Goal: Task Accomplishment & Management: Use online tool/utility

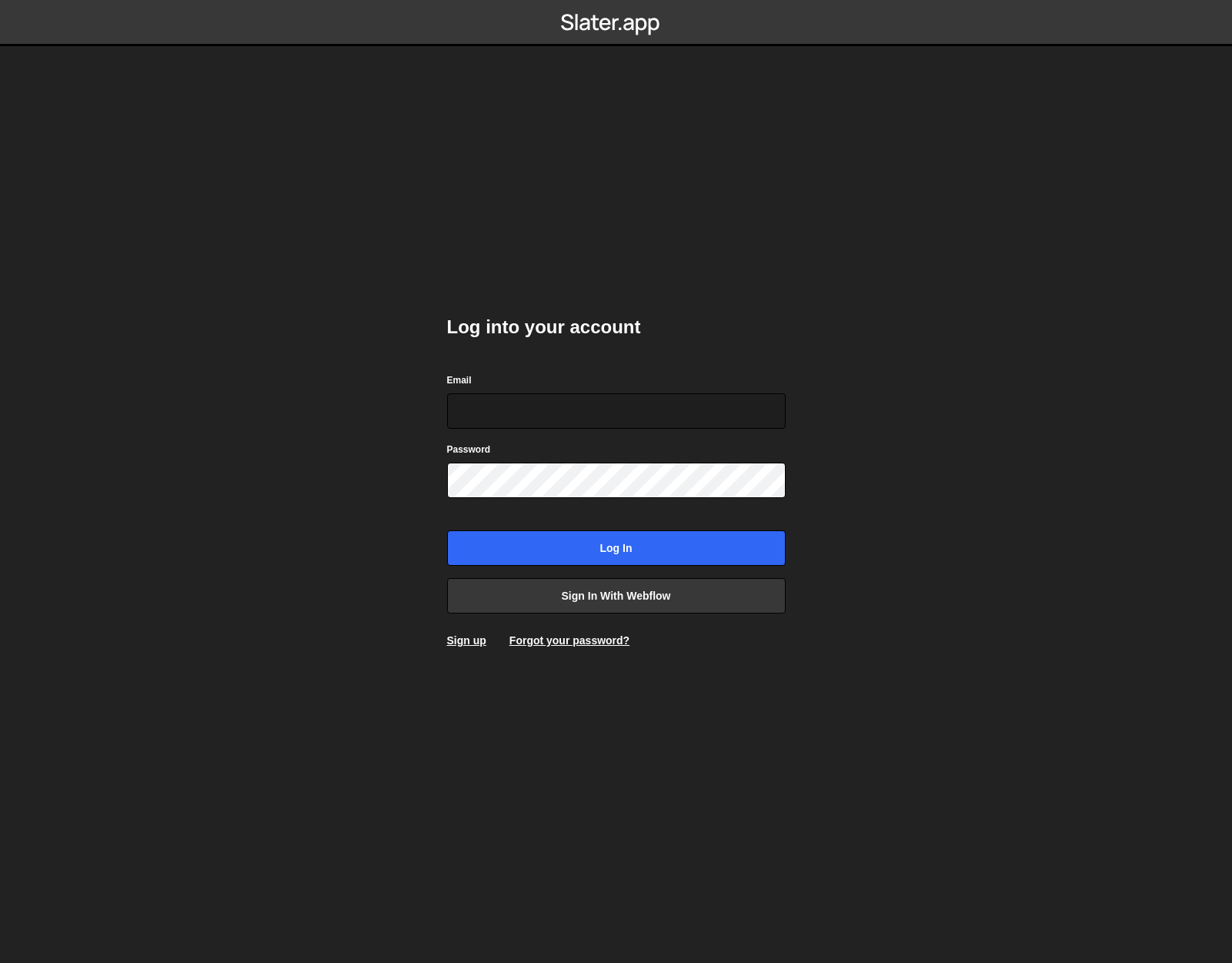
click at [358, 475] on body "Log into your account Email Password Log in Sign in with Webflow Sign up Forgot…" at bounding box center [616, 482] width 1232 height 963
click at [629, 607] on link "Sign in with Webflow" at bounding box center [616, 596] width 339 height 35
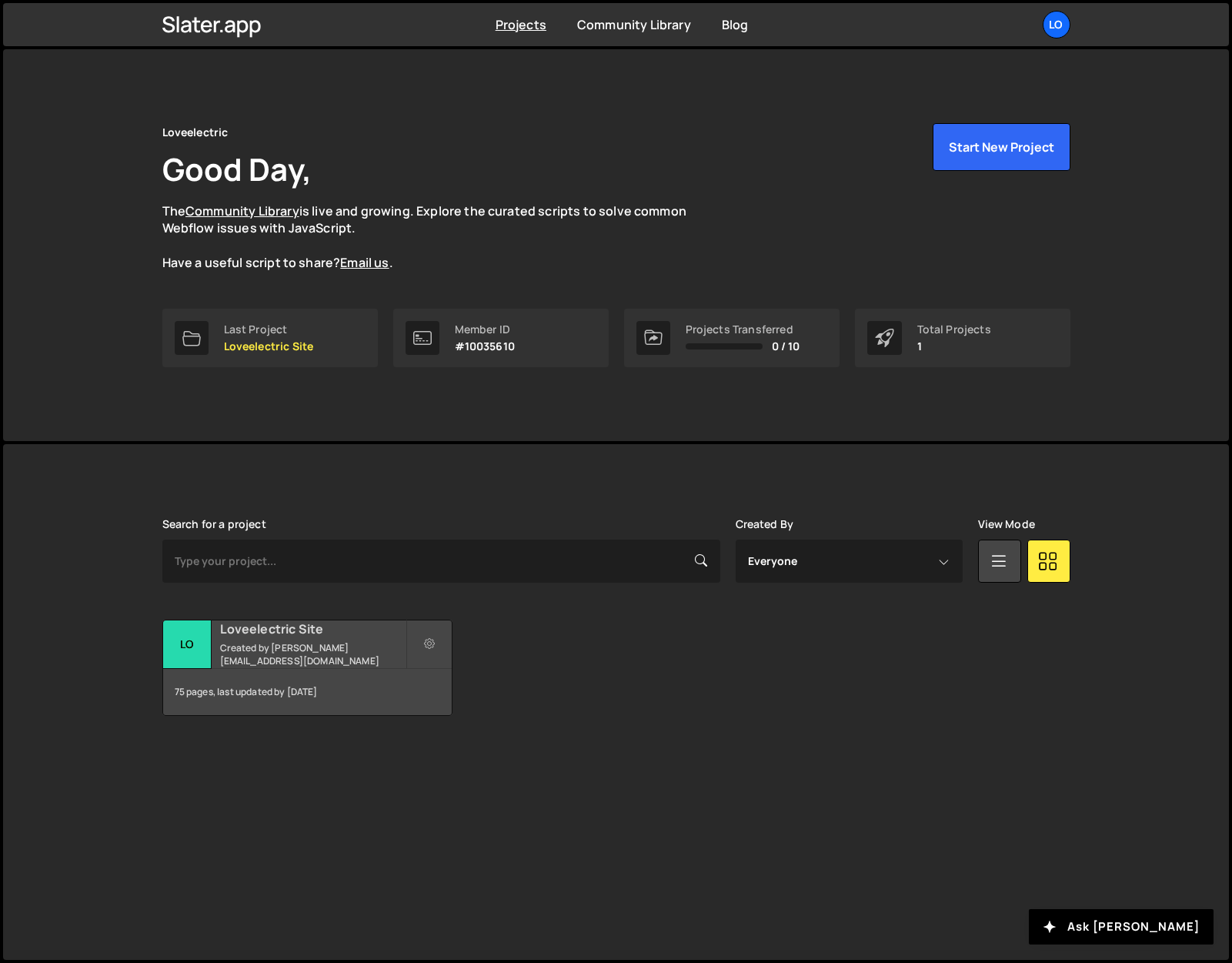
click at [249, 634] on h2 "Loveelectric Site" at bounding box center [313, 629] width 186 height 17
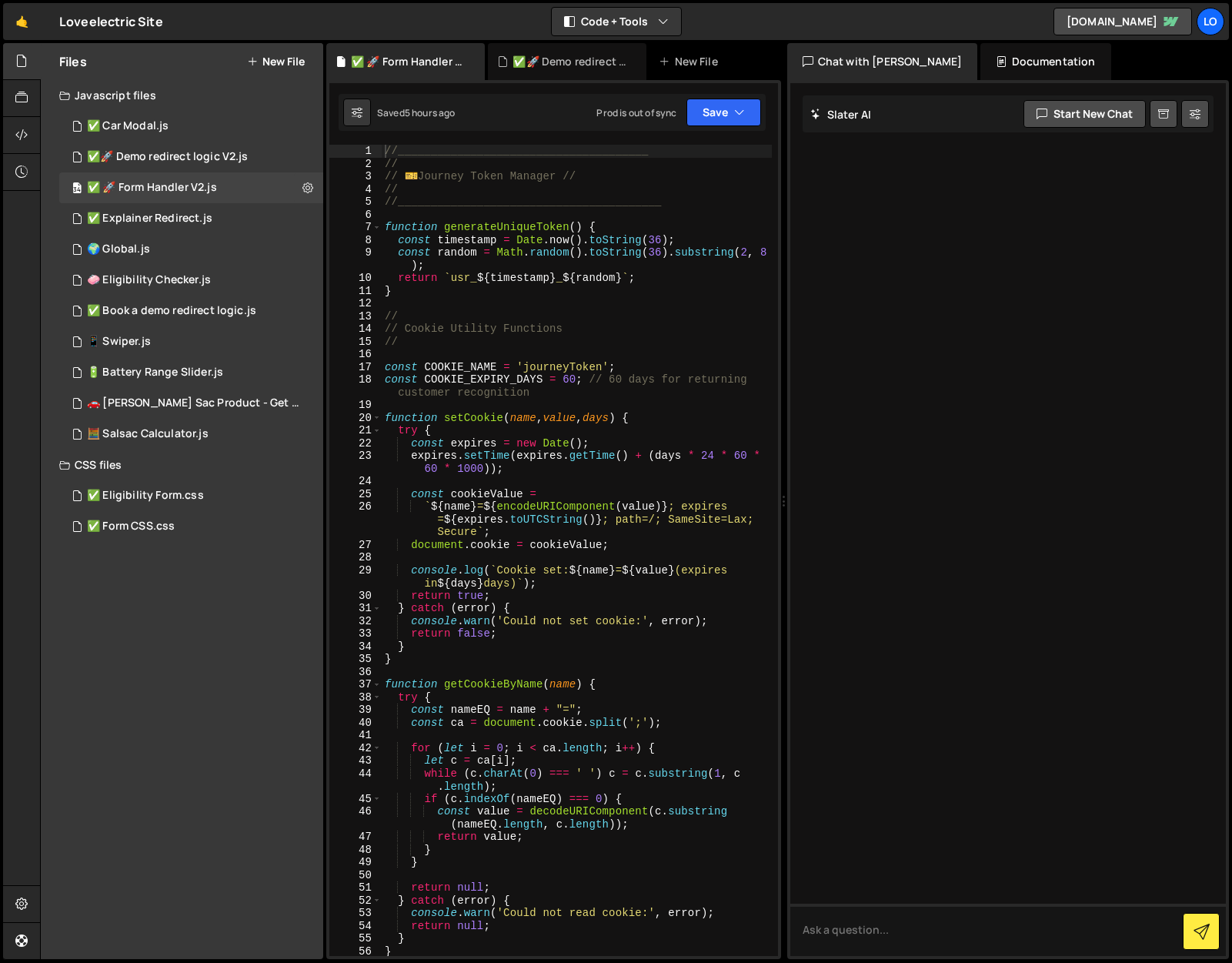
click at [846, 18] on div "🤙 Loveelectric Site ⚠️ Code is being edited in another browser Code + Tools Cod…" at bounding box center [616, 22] width 1226 height 37
click at [609, 32] on button "Code + Tools" at bounding box center [616, 22] width 129 height 28
click at [614, 56] on button "Code Only" at bounding box center [617, 55] width 129 height 28
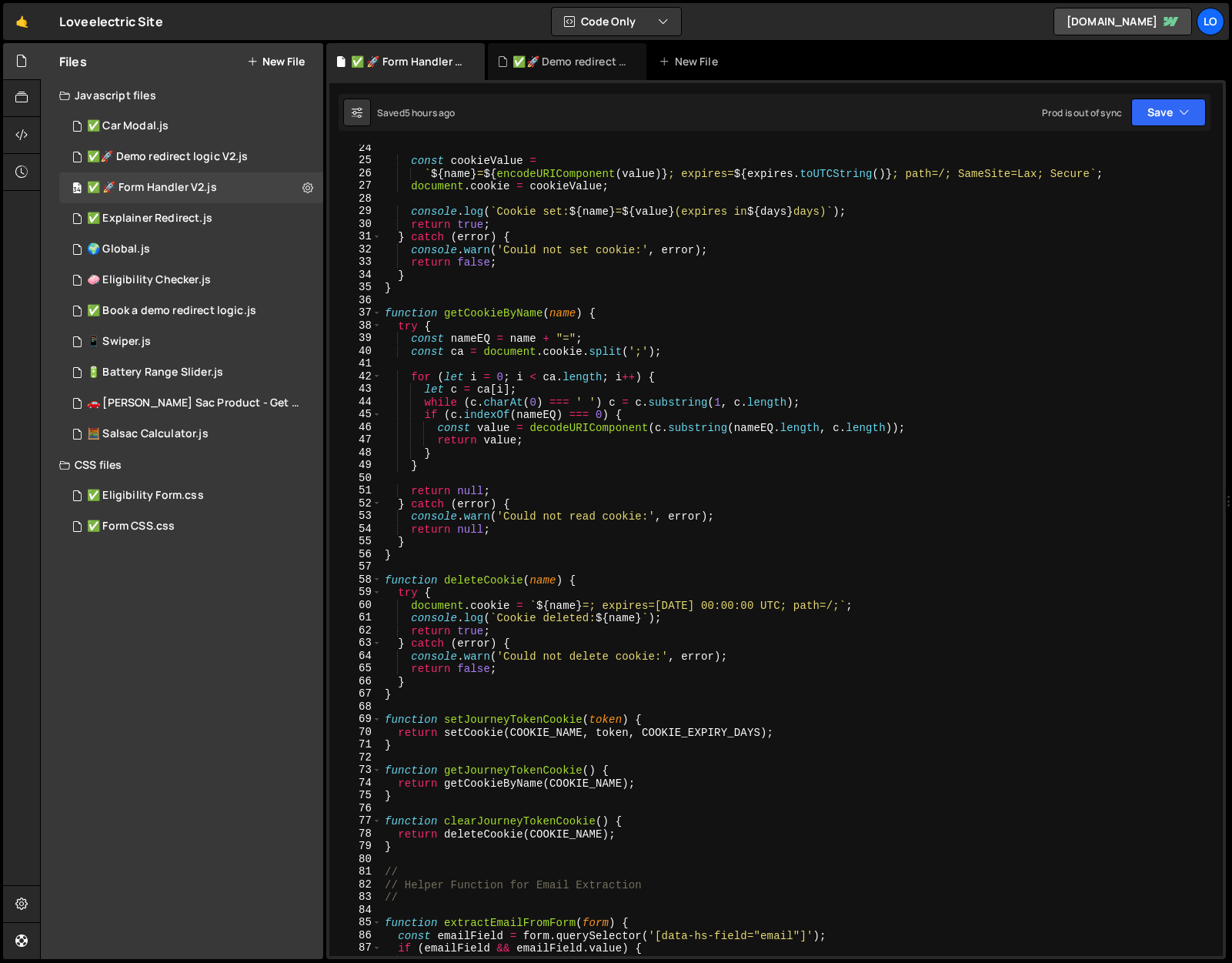
scroll to position [296, 0]
click at [676, 380] on div "const cookieValue = ` ${ name } = ${ encodeURIComponent ( value ) } ; expires= …" at bounding box center [799, 560] width 835 height 837
type textarea "});"
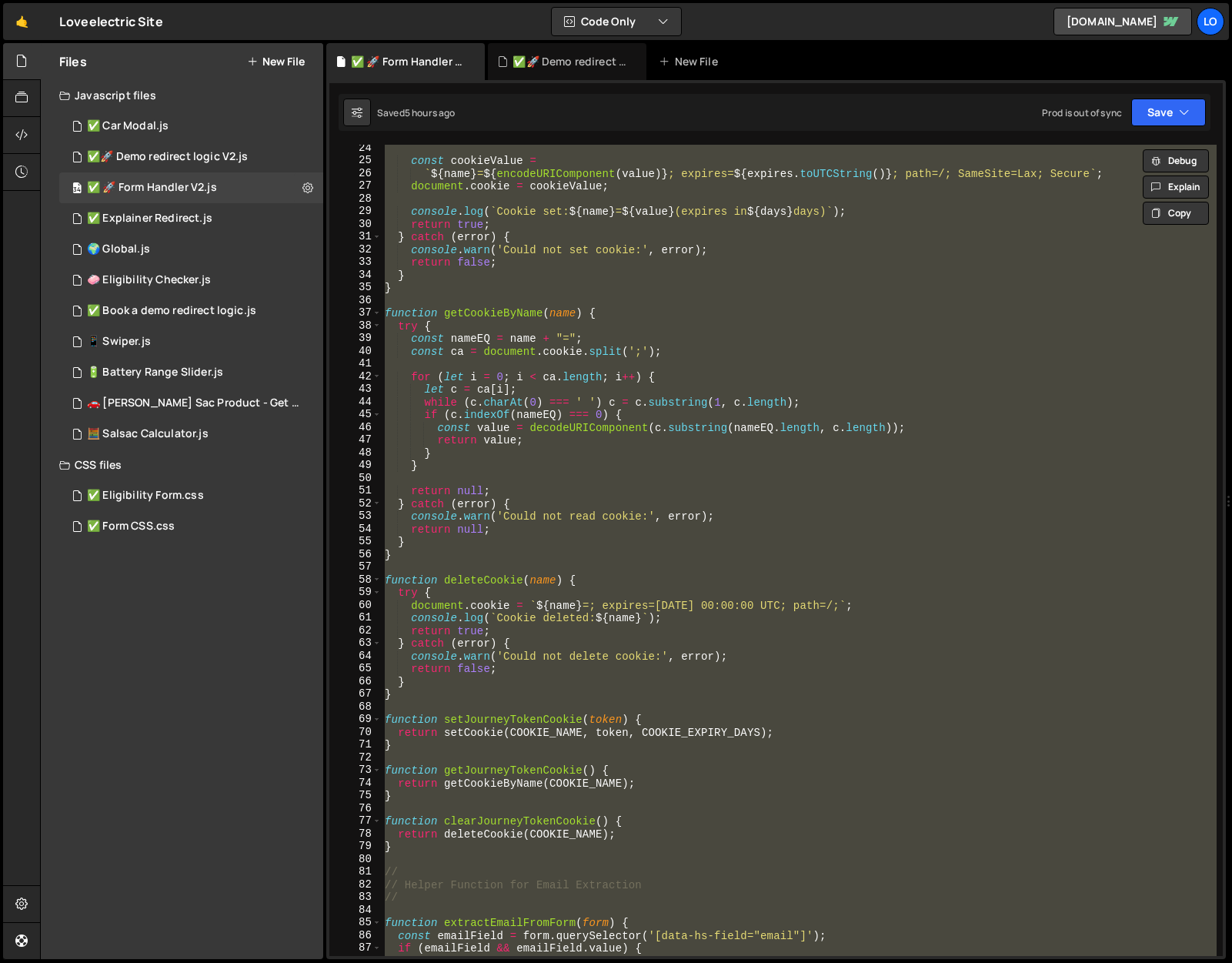
paste textarea
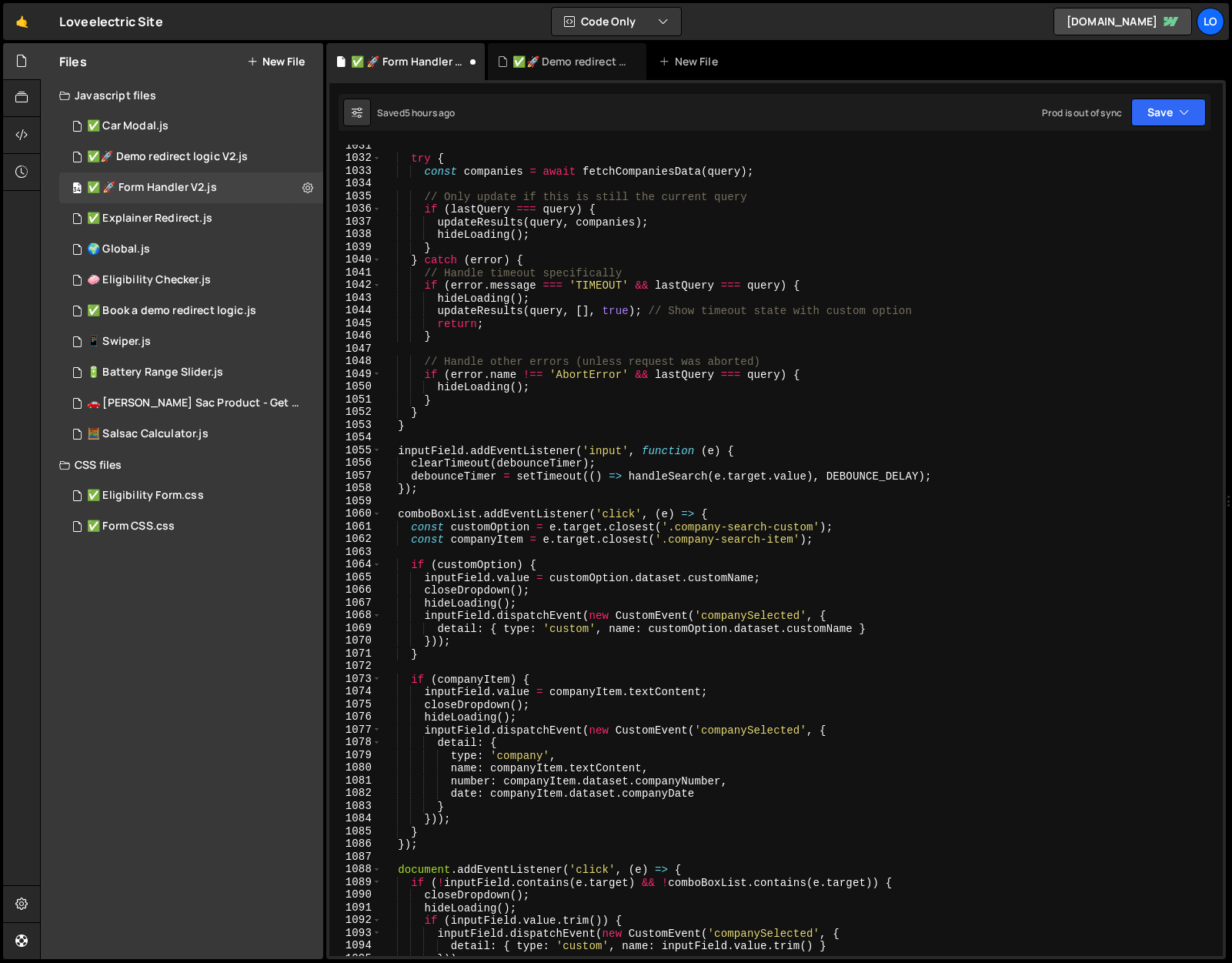
scroll to position [13097, 0]
click at [1167, 101] on button "Save" at bounding box center [1168, 112] width 75 height 28
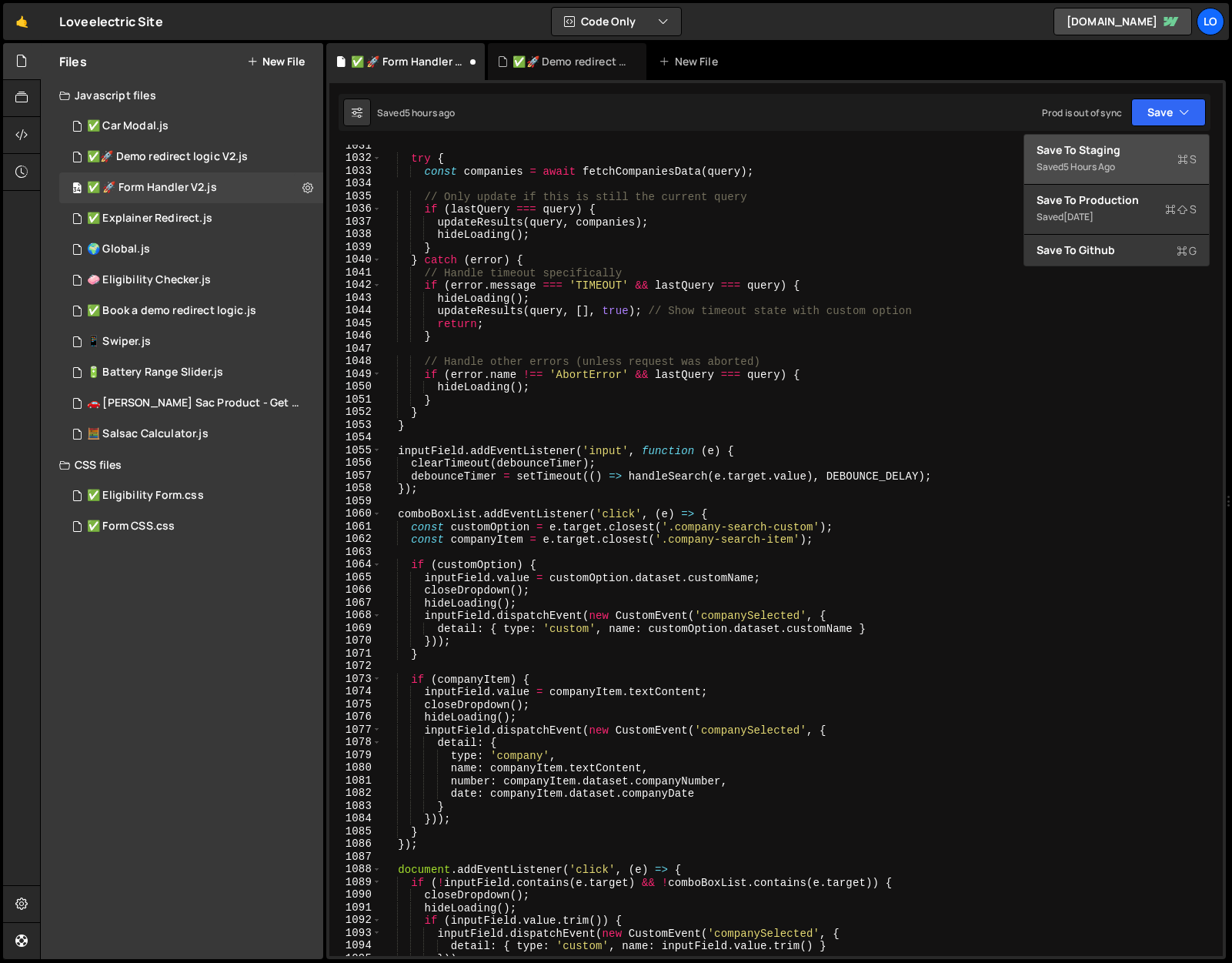
click at [1143, 135] on button "Save to Staging S Saved 5 hours ago" at bounding box center [1116, 159] width 185 height 50
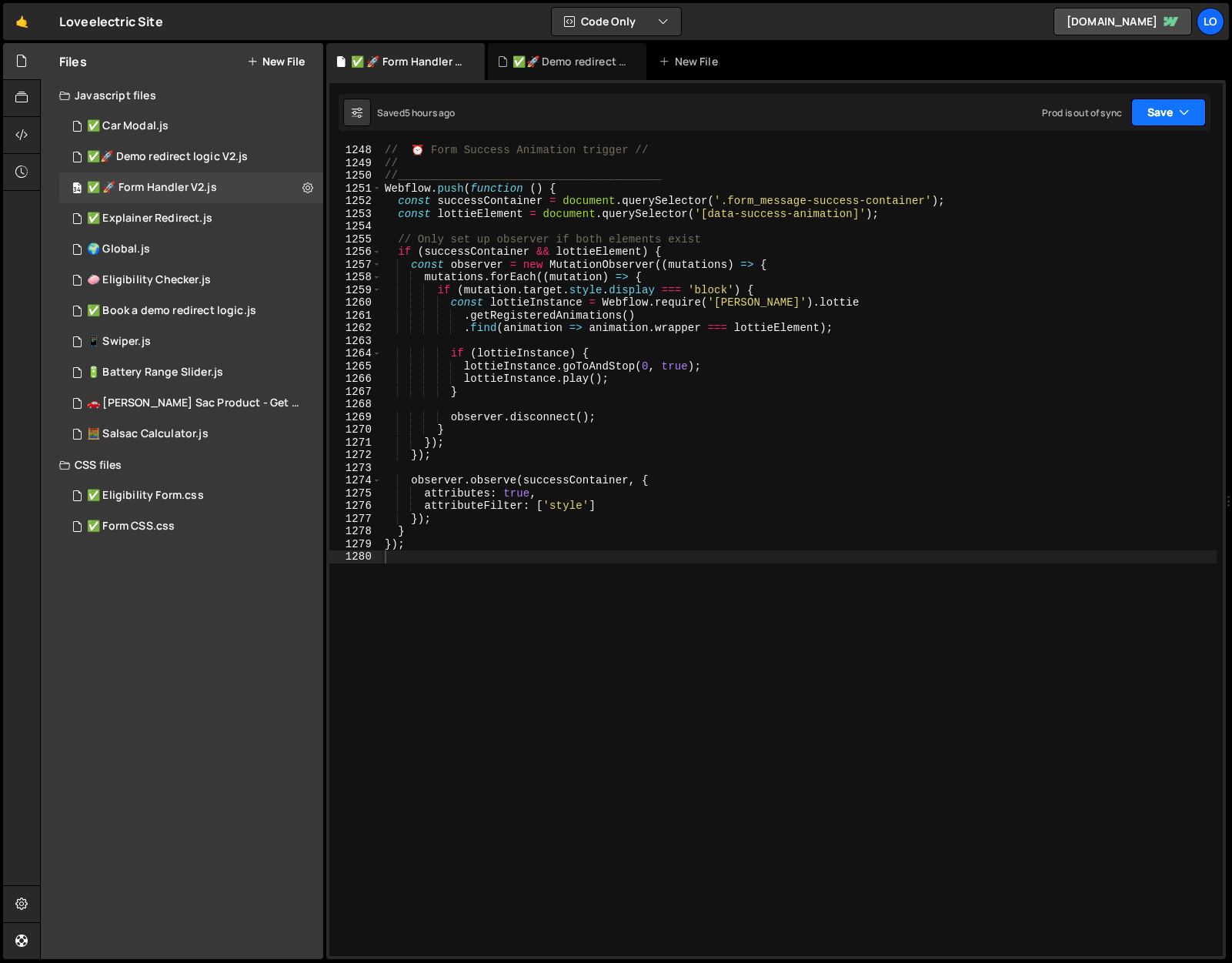
click at [1177, 103] on button "Save" at bounding box center [1168, 112] width 75 height 28
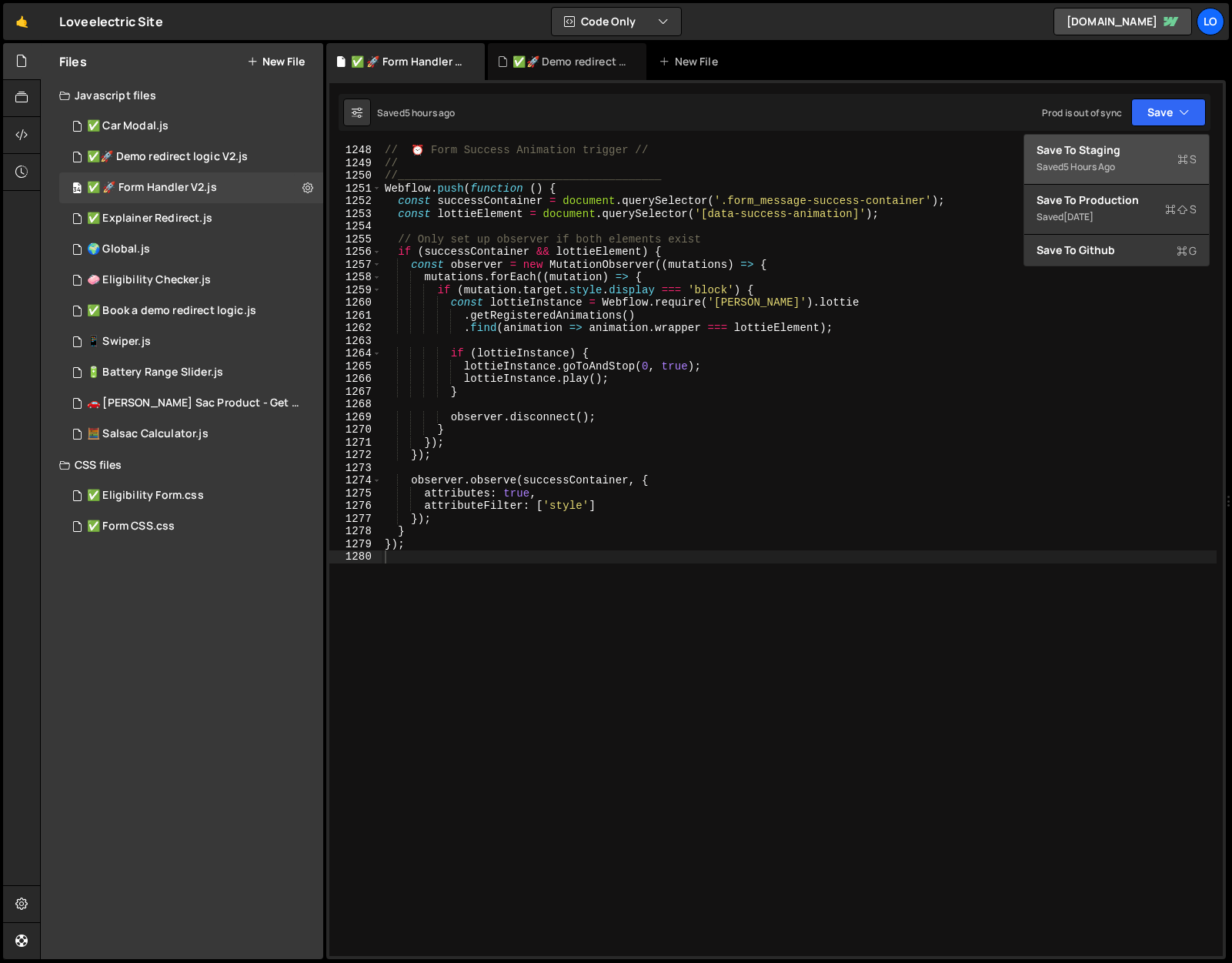
click at [1118, 158] on div "Saved 5 hours ago" at bounding box center [1116, 167] width 160 height 18
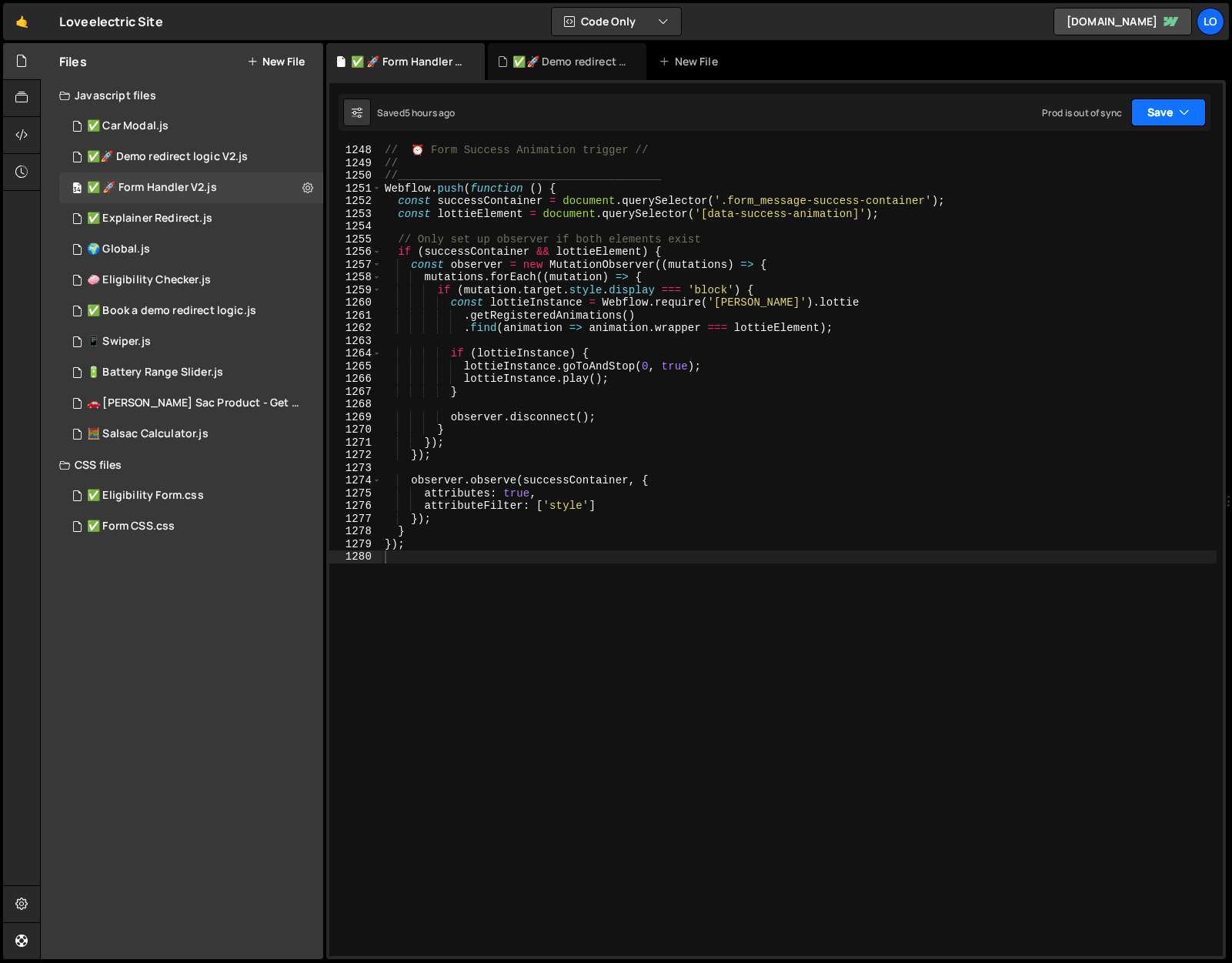
click at [1150, 113] on button "Save" at bounding box center [1168, 112] width 75 height 28
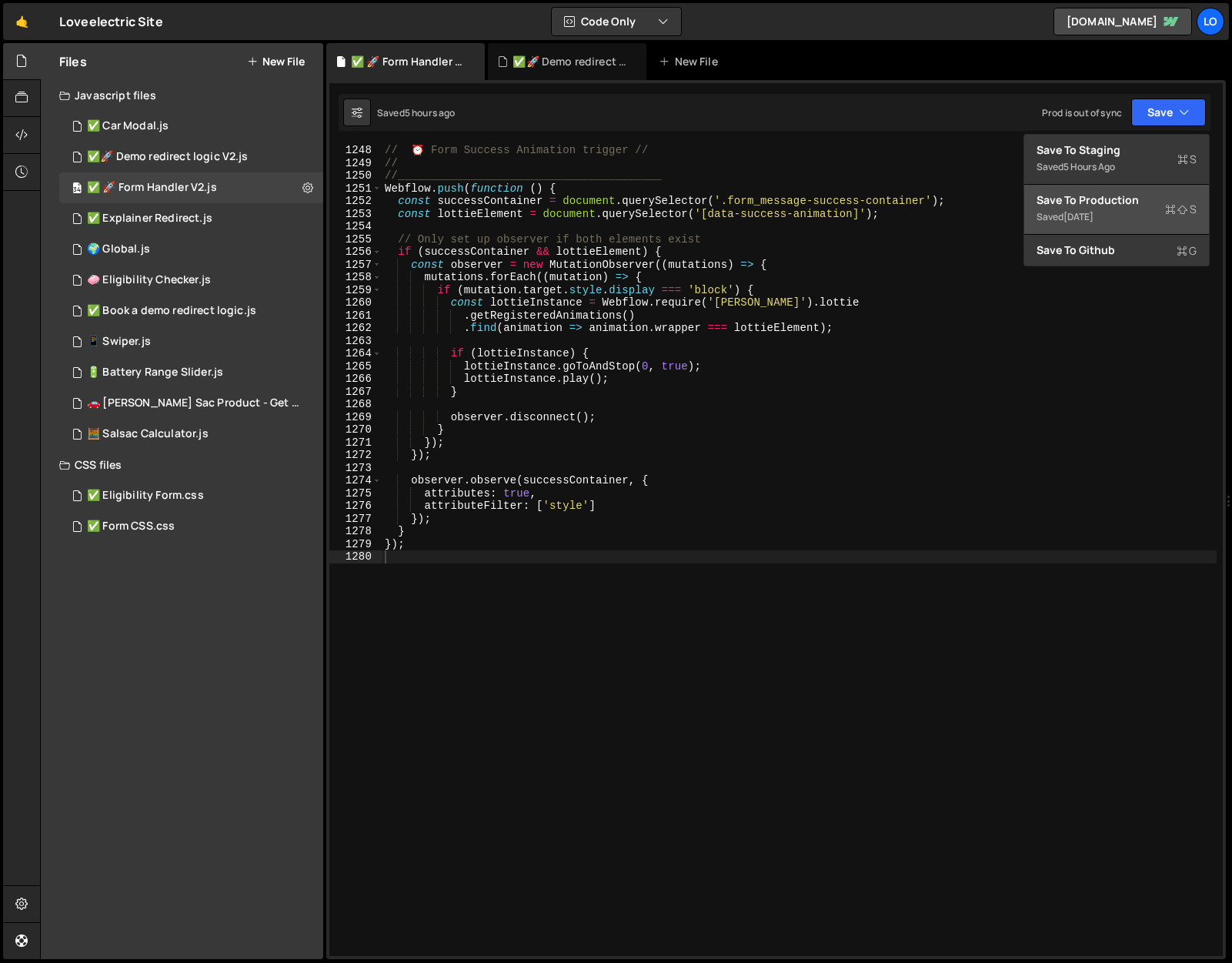
click at [1111, 206] on div "Save to Production S" at bounding box center [1116, 200] width 160 height 15
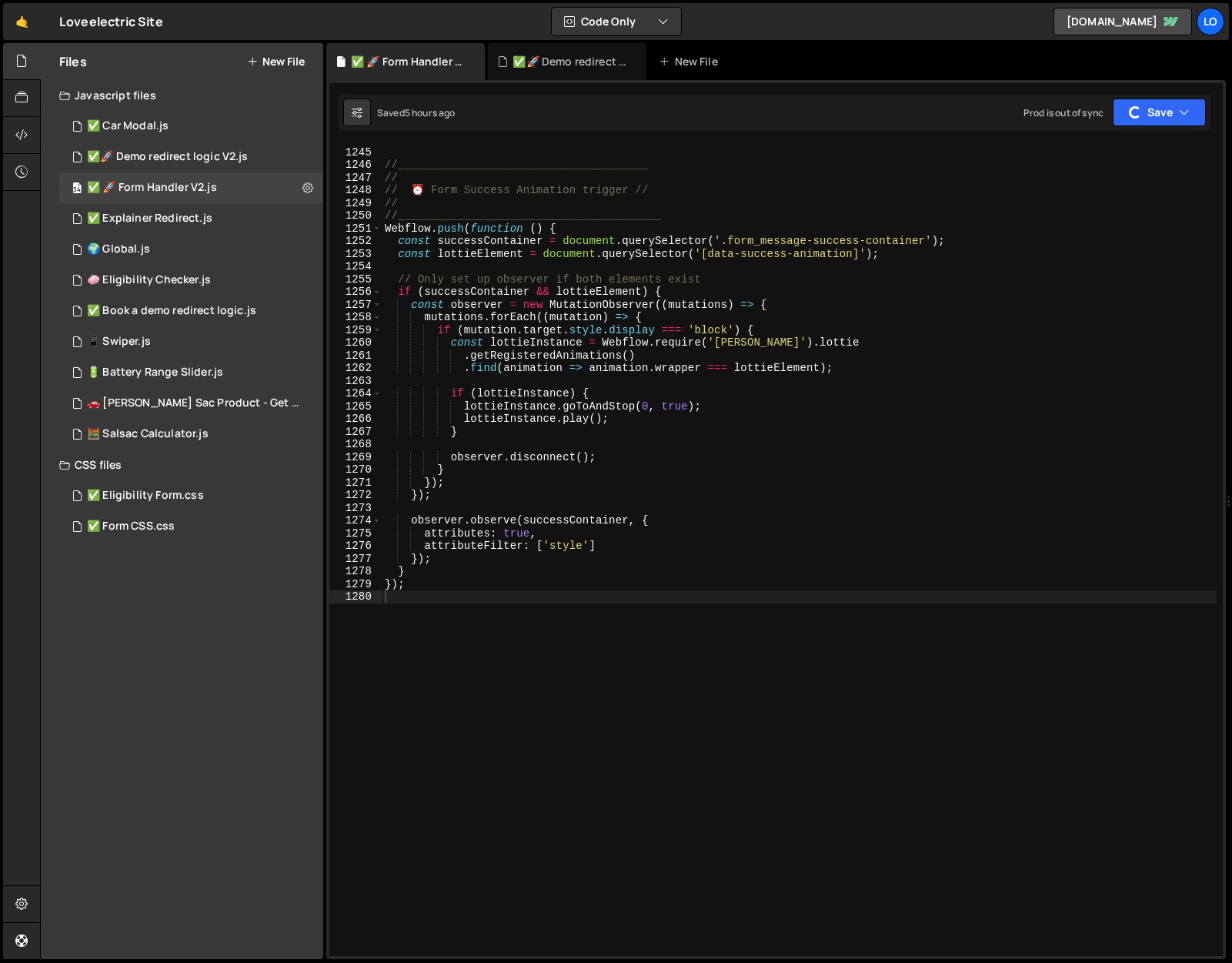
scroll to position [15702, 0]
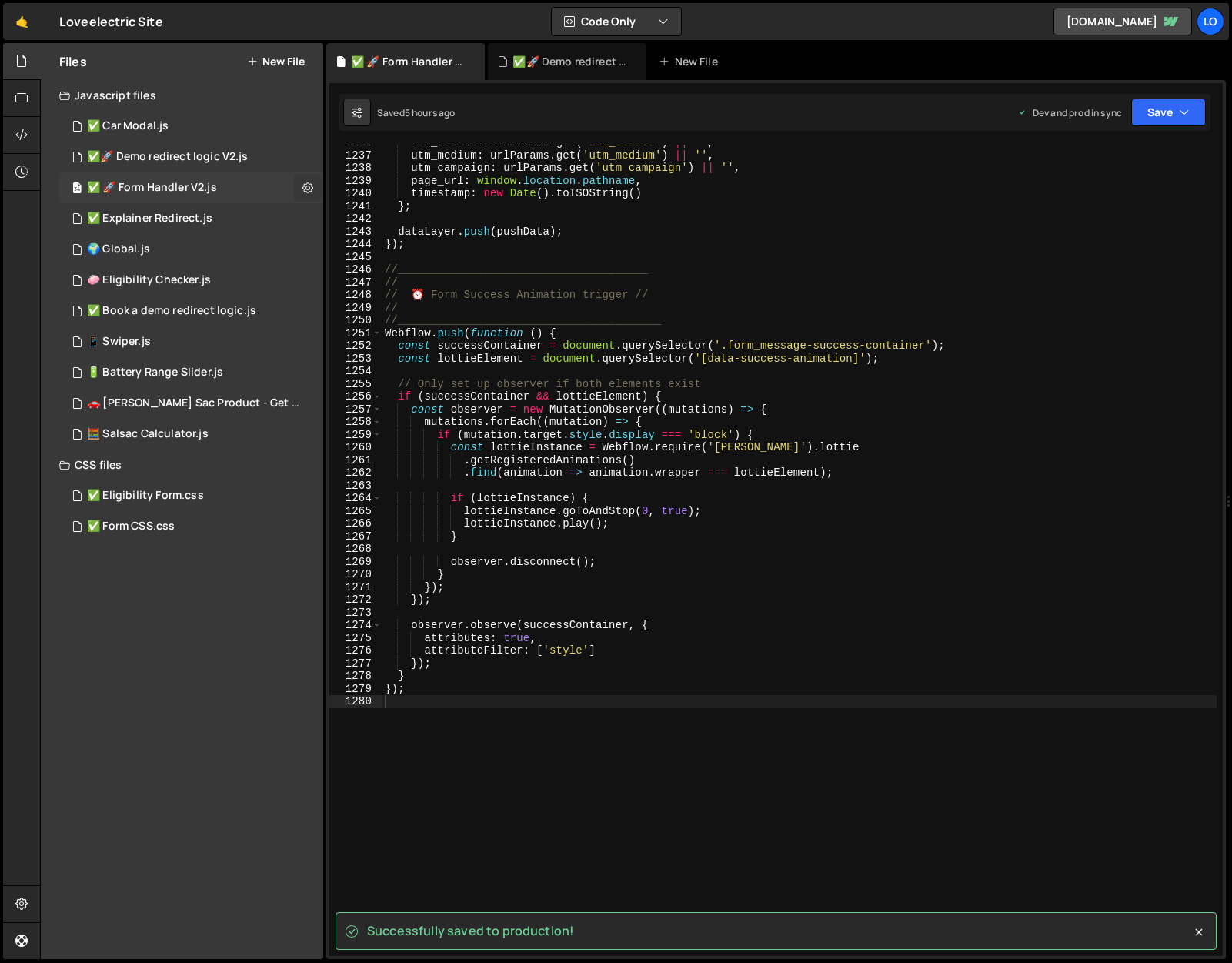
click at [311, 186] on icon at bounding box center [308, 187] width 11 height 15
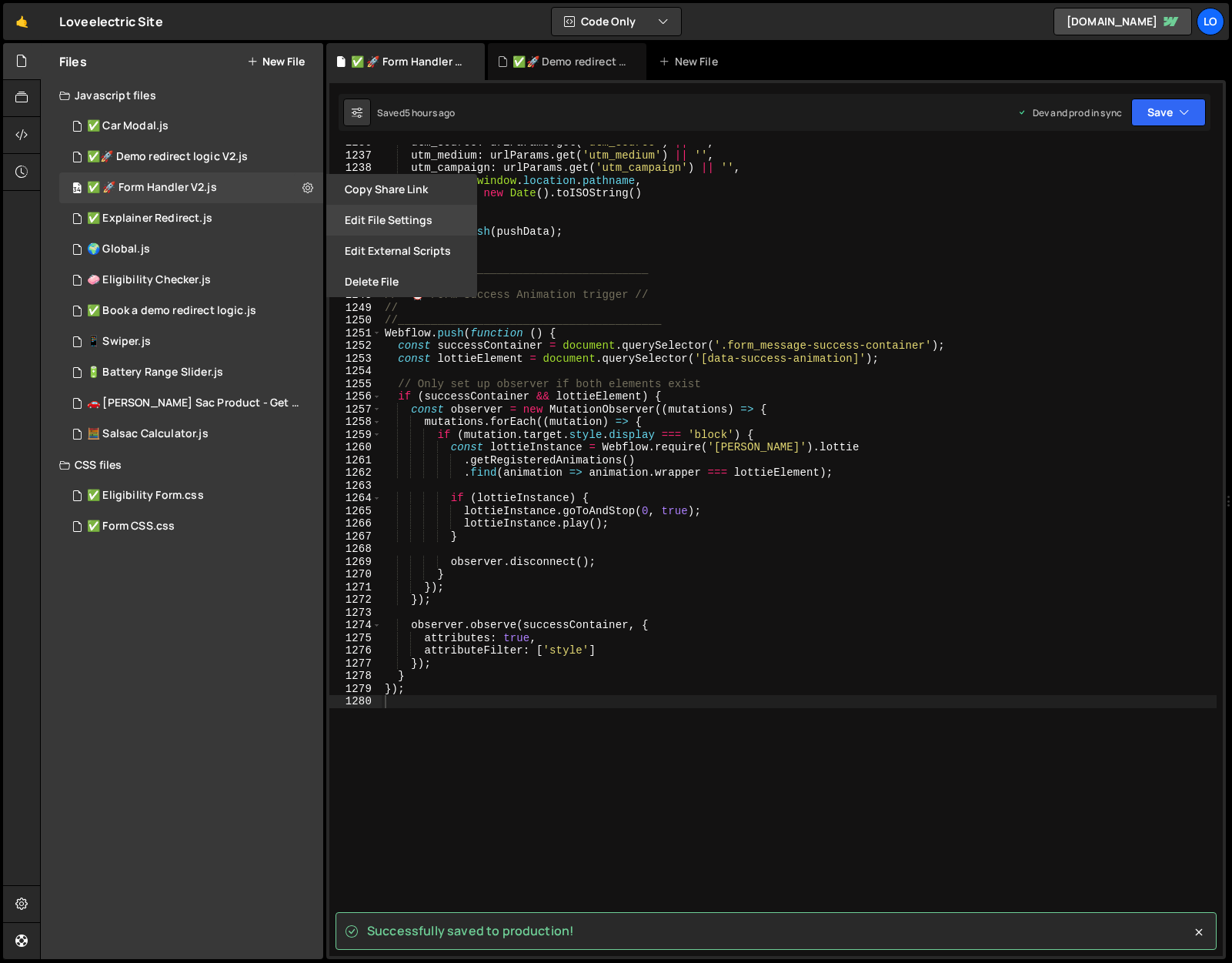
click at [408, 225] on button "Edit File Settings" at bounding box center [402, 220] width 151 height 31
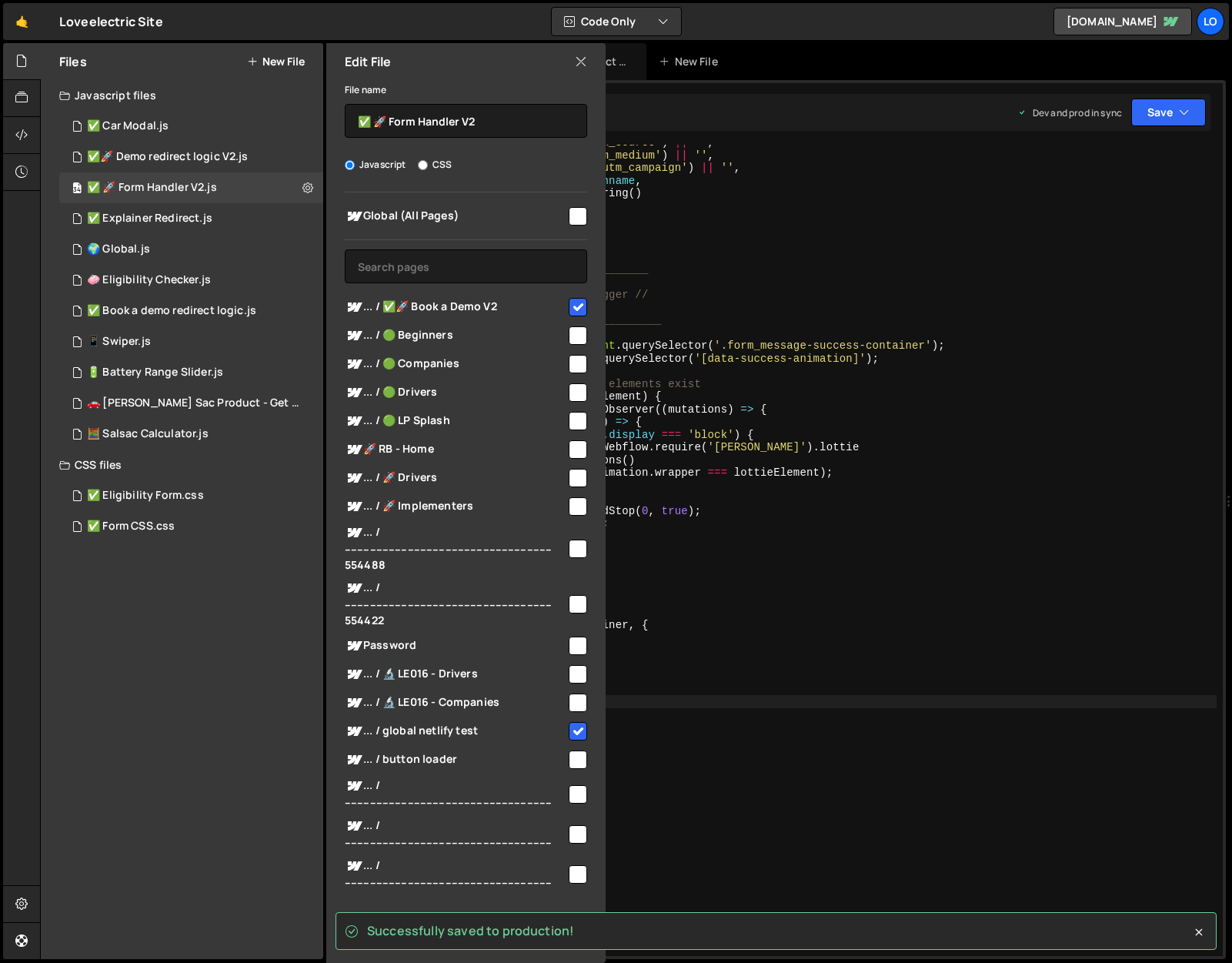
click at [573, 337] on input "checkbox" at bounding box center [578, 336] width 18 height 18
checkbox input "true"
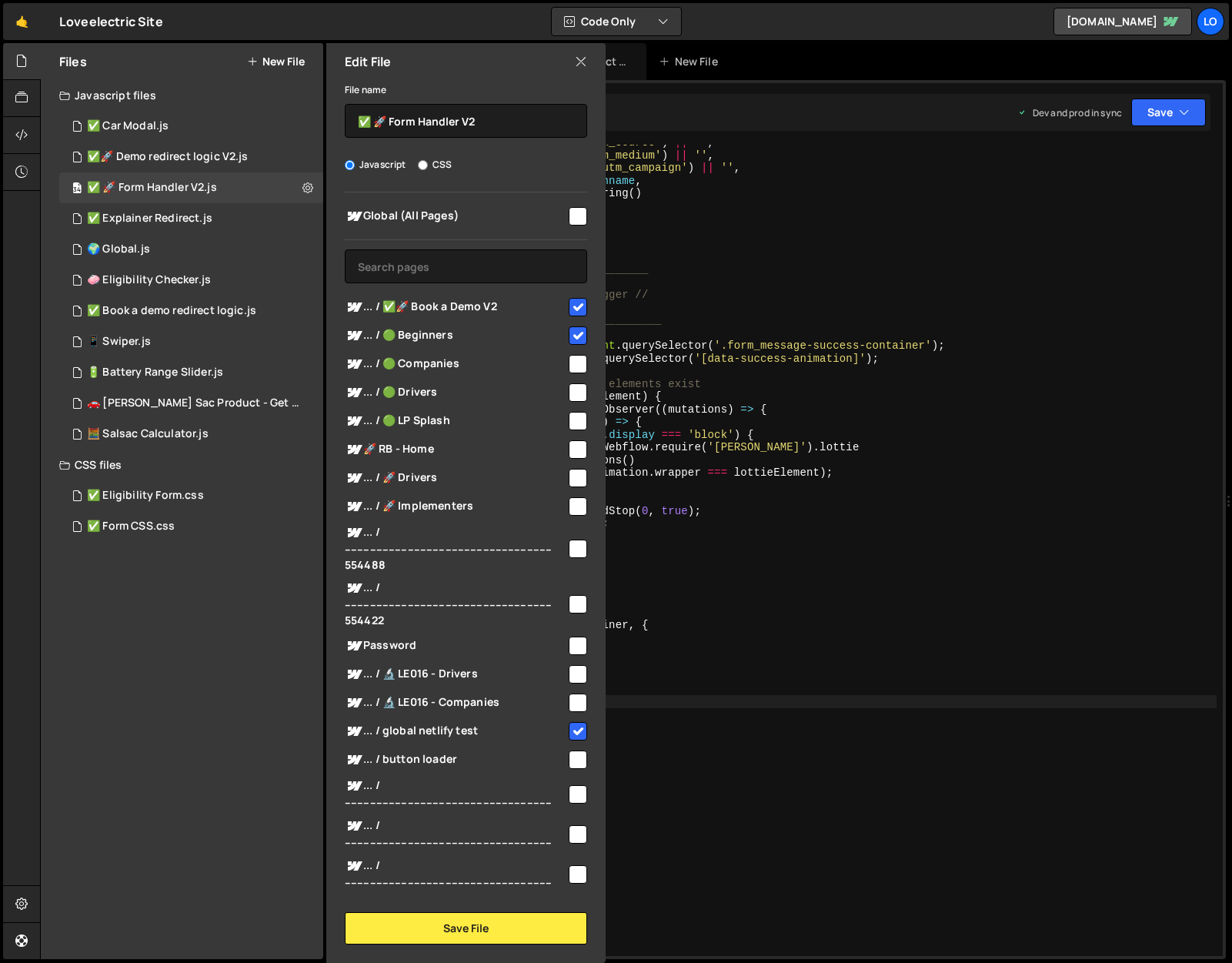
click at [572, 363] on input "checkbox" at bounding box center [578, 364] width 18 height 18
checkbox input "true"
click at [572, 388] on input "checkbox" at bounding box center [578, 392] width 18 height 18
checkbox input "true"
click at [468, 930] on button "Save File" at bounding box center [465, 928] width 243 height 32
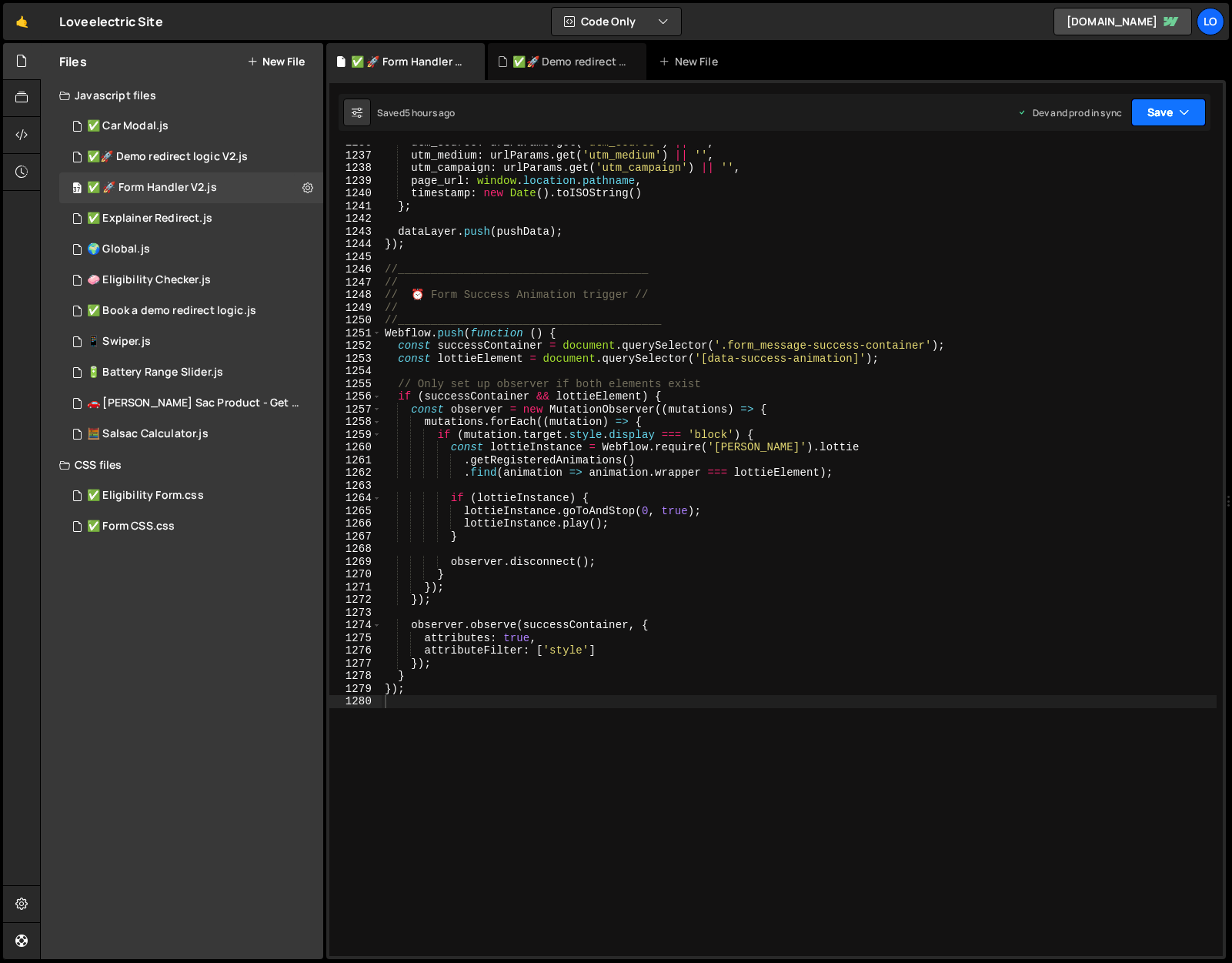
click at [1163, 109] on button "Save" at bounding box center [1168, 112] width 75 height 28
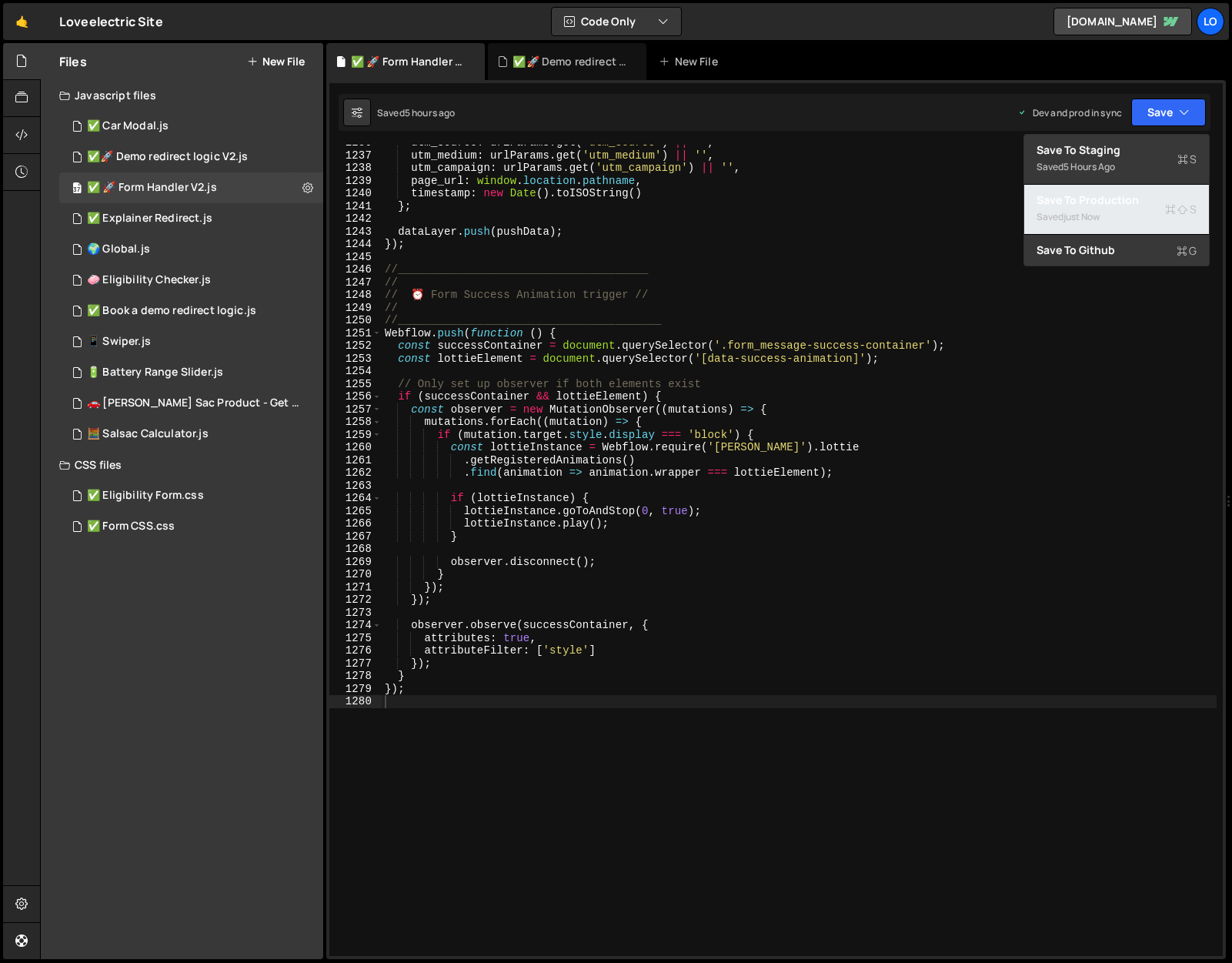
click at [1138, 204] on div "Save to Production S" at bounding box center [1116, 200] width 160 height 15
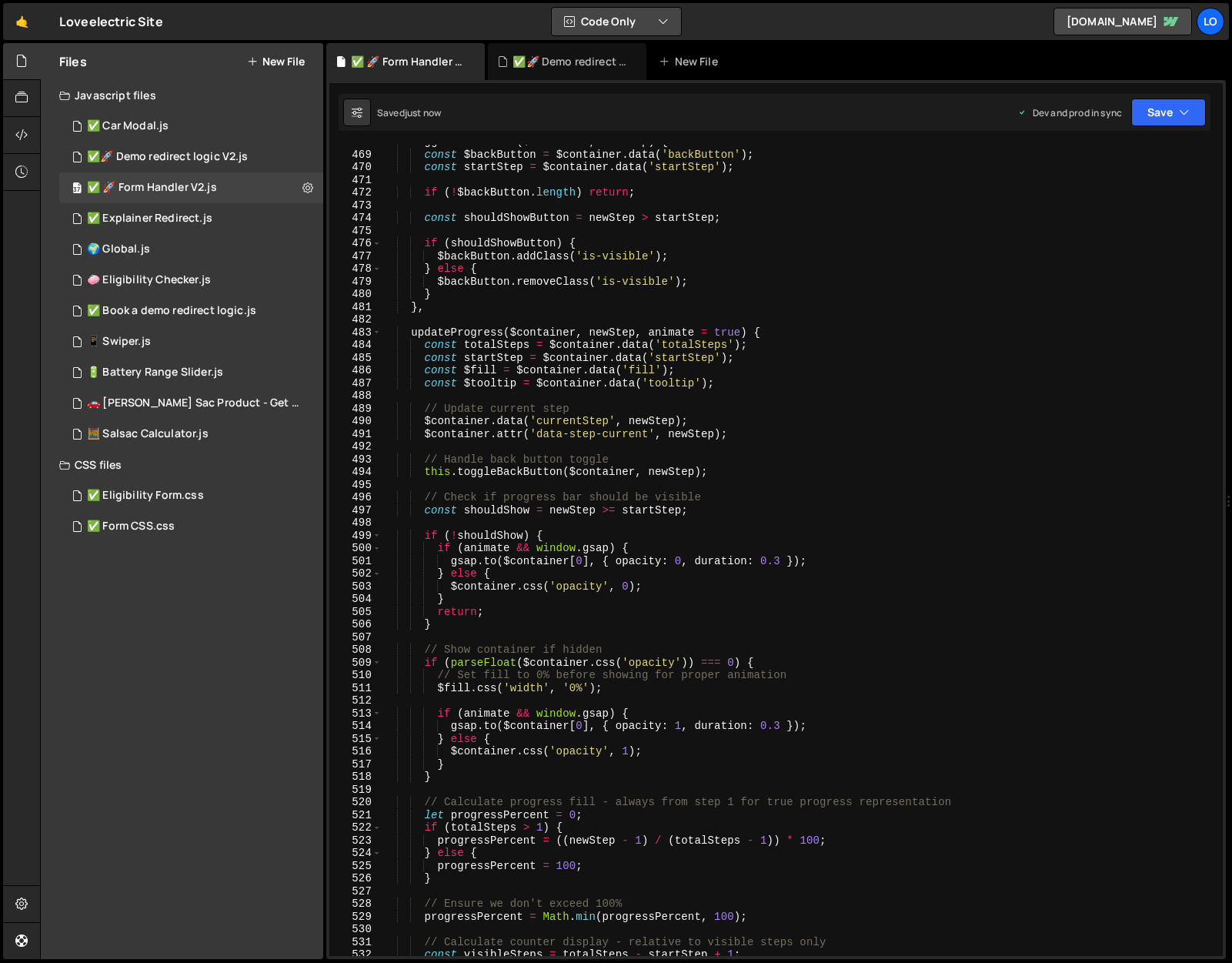
scroll to position [5951, 0]
click at [637, 59] on icon at bounding box center [635, 62] width 11 height 15
click at [1190, 111] on button "Save" at bounding box center [1168, 112] width 75 height 28
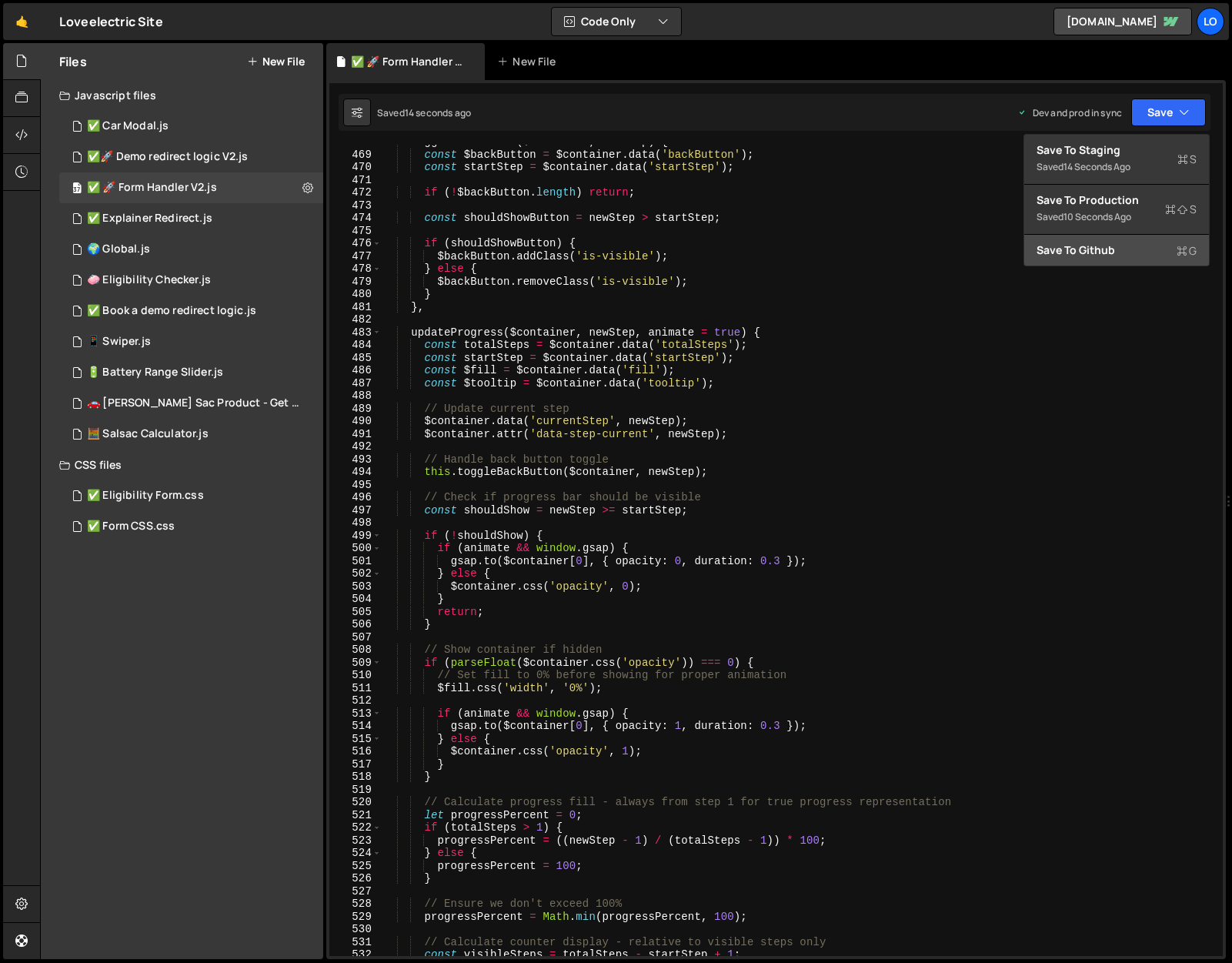
click at [1146, 248] on div "Save to Github G" at bounding box center [1116, 250] width 160 height 15
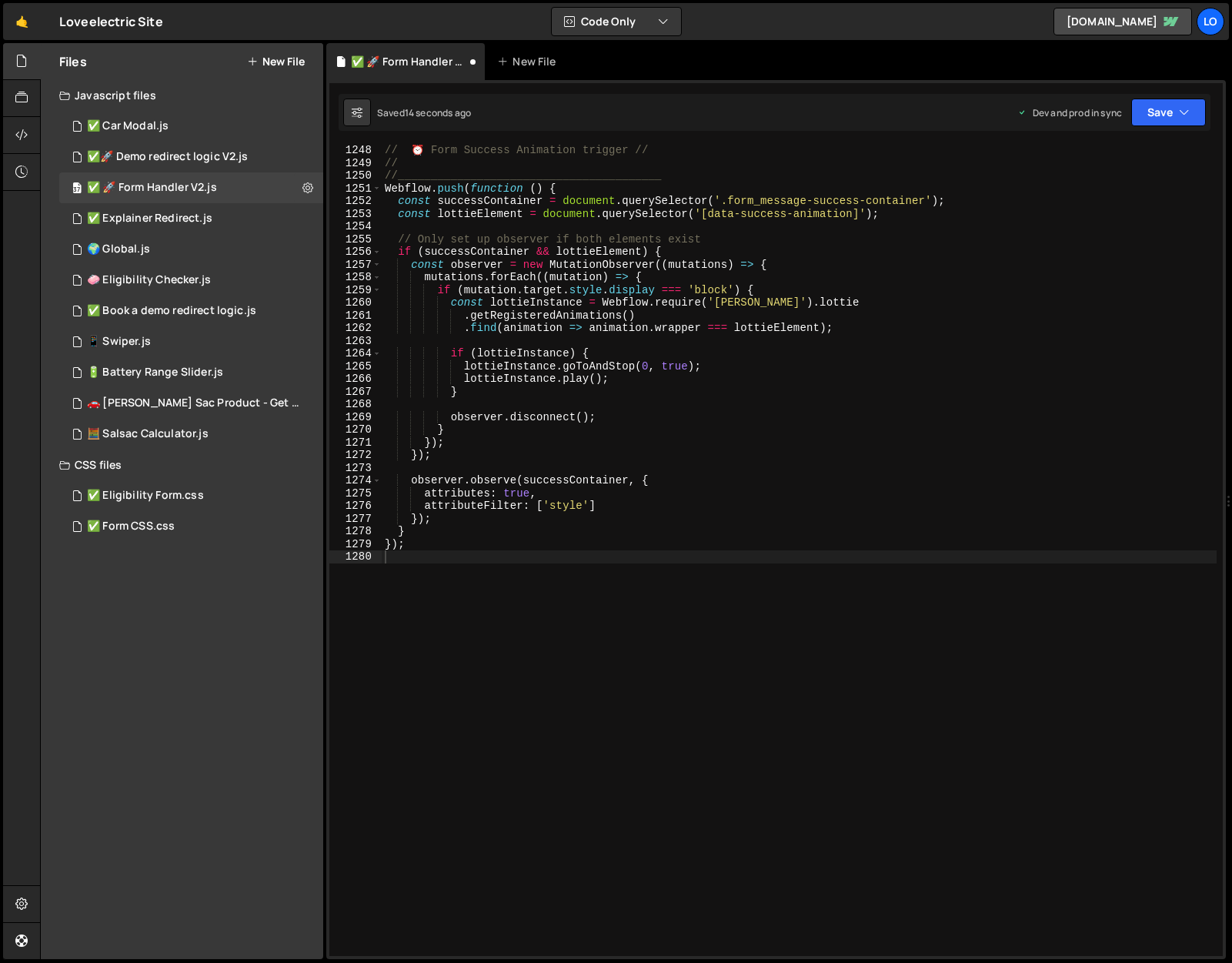
scroll to position [15847, 0]
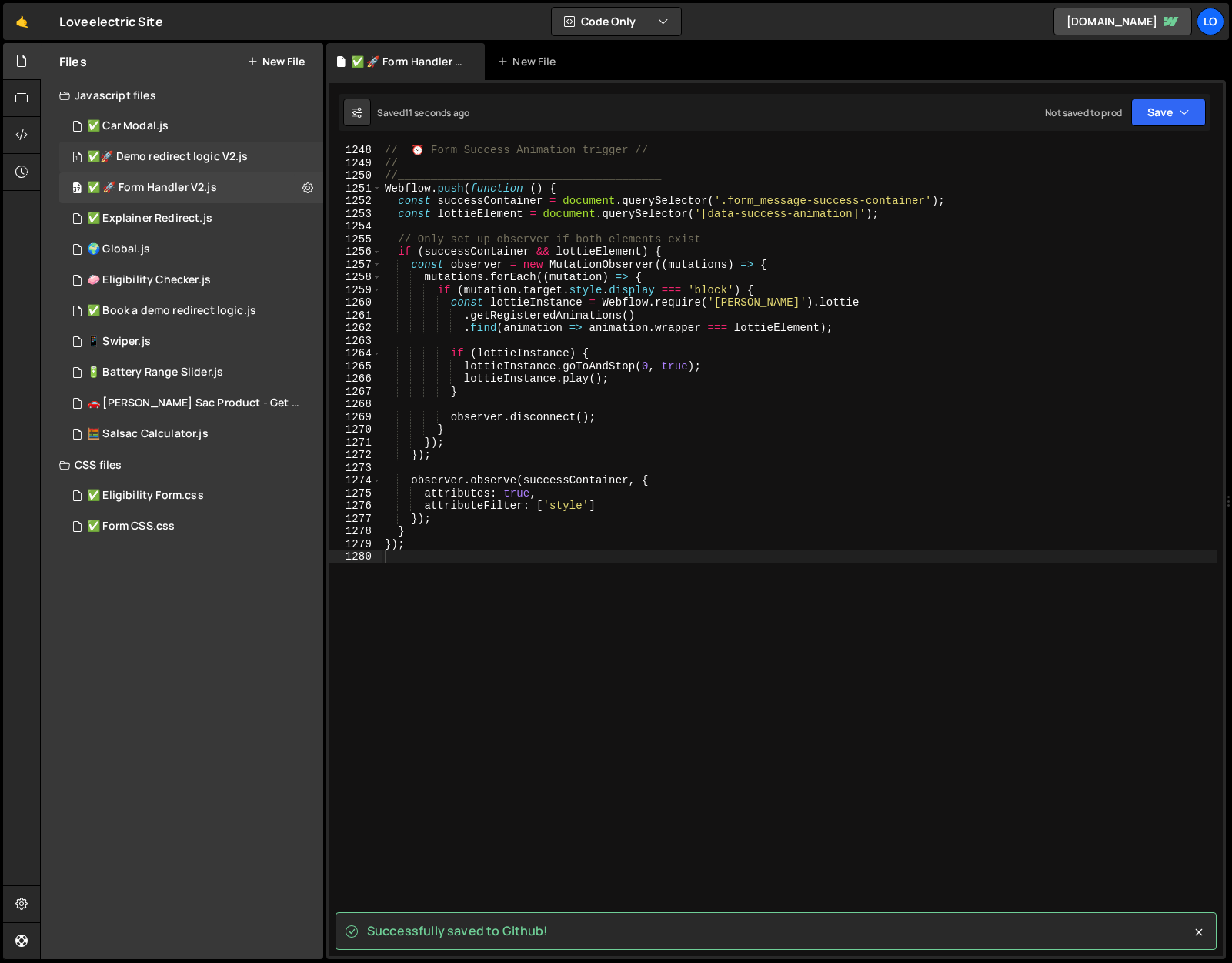
click at [196, 143] on div "1 ✅🚀 Demo redirect logic V2.js 0" at bounding box center [191, 157] width 264 height 31
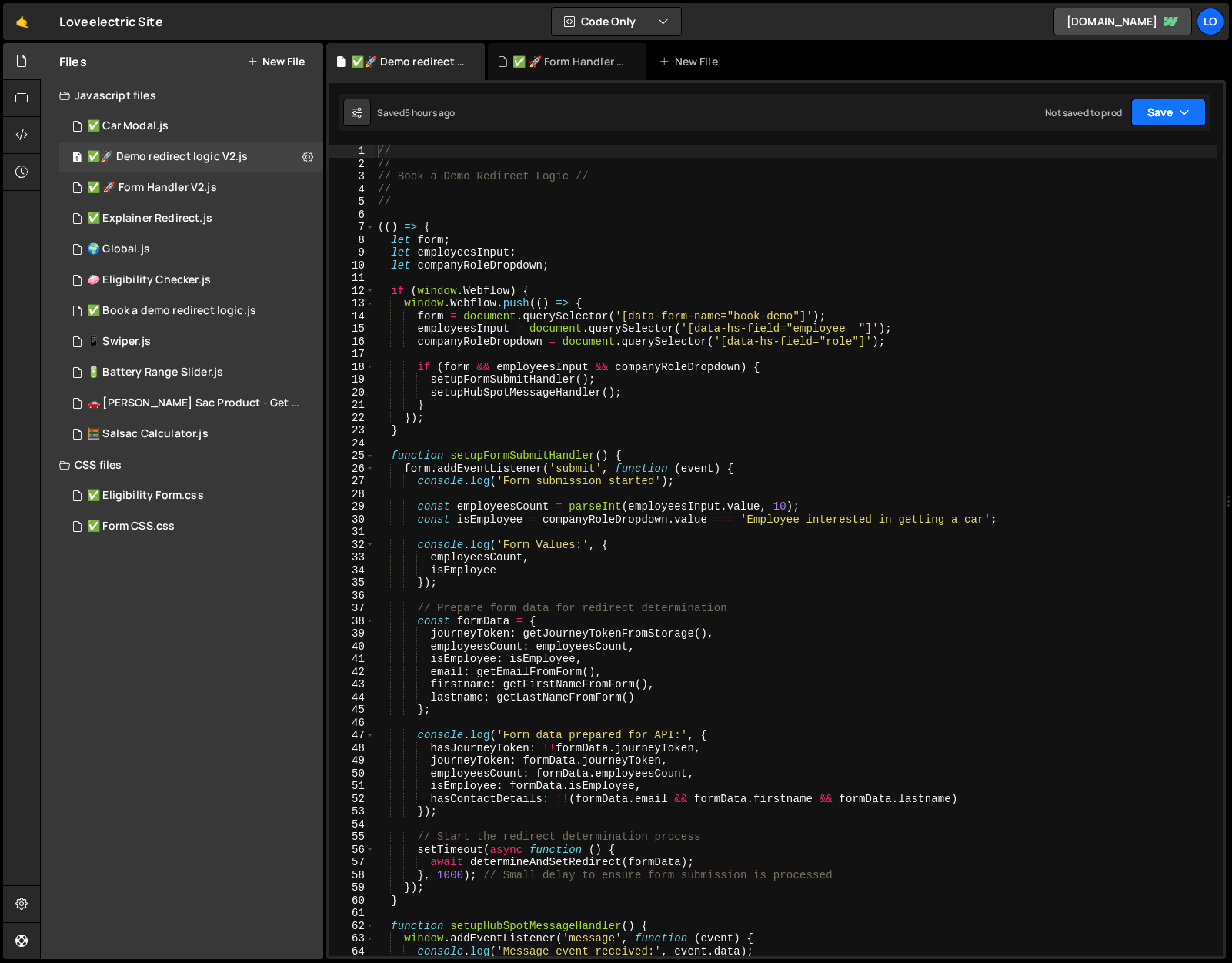
click at [1163, 108] on button "Save" at bounding box center [1168, 112] width 75 height 28
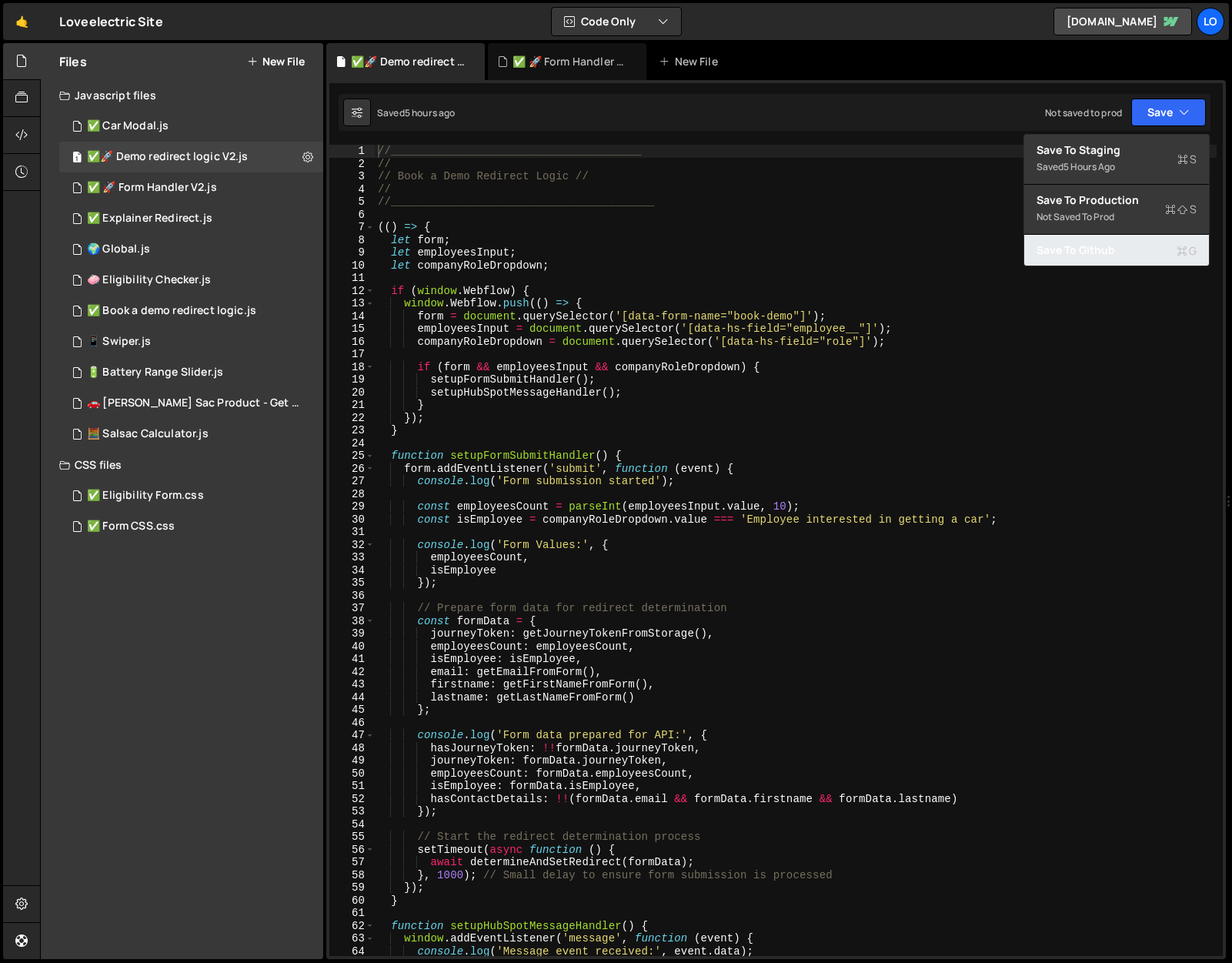
click at [1117, 246] on div "Save to Github G" at bounding box center [1116, 250] width 160 height 15
